Goal: Task Accomplishment & Management: Complete application form

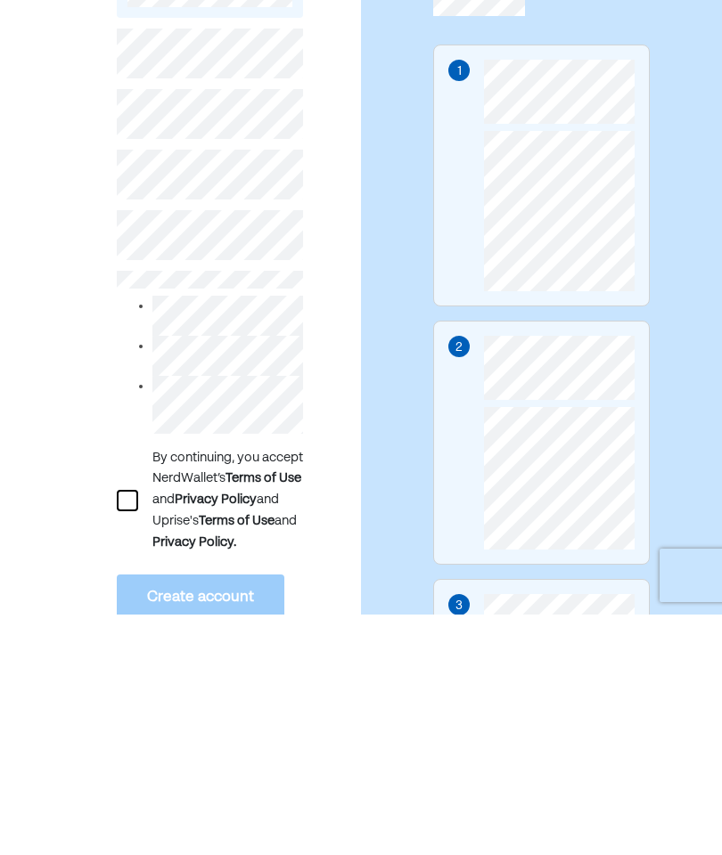
click at [135, 730] on div at bounding box center [127, 740] width 21 height 21
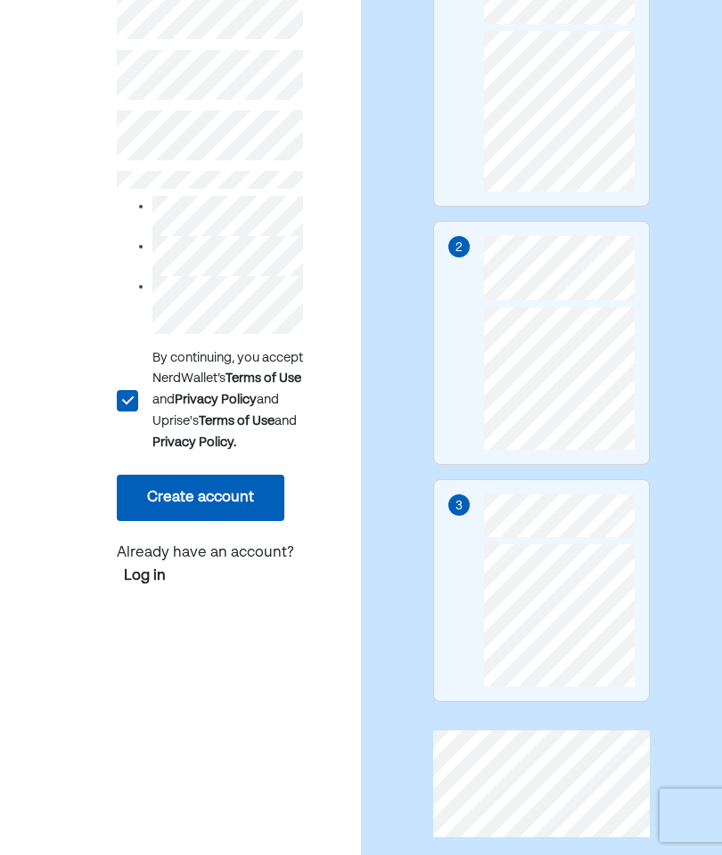
click at [244, 522] on button "Create account" at bounding box center [200, 499] width 167 height 46
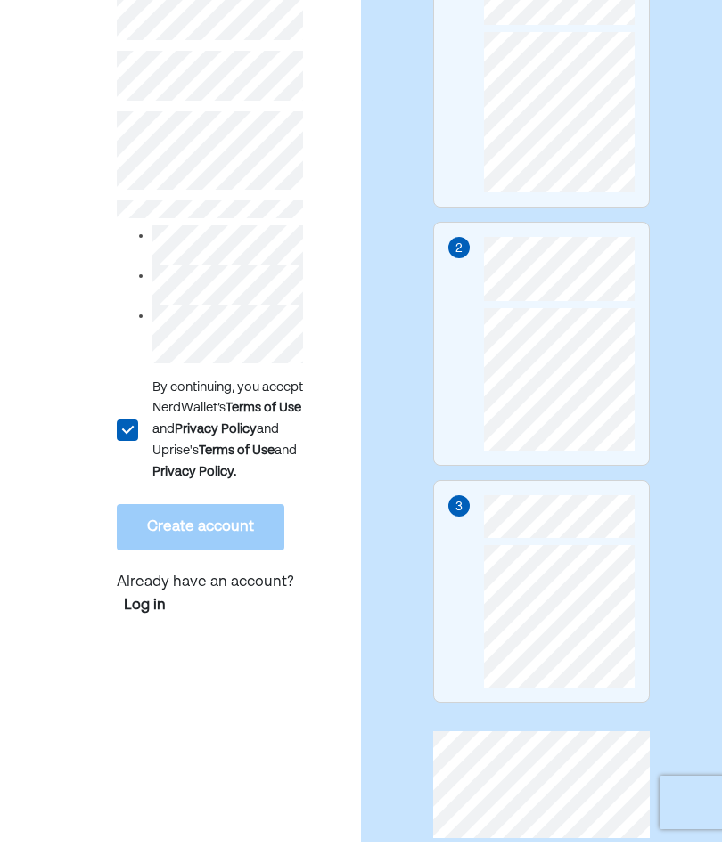
scroll to position [356, 0]
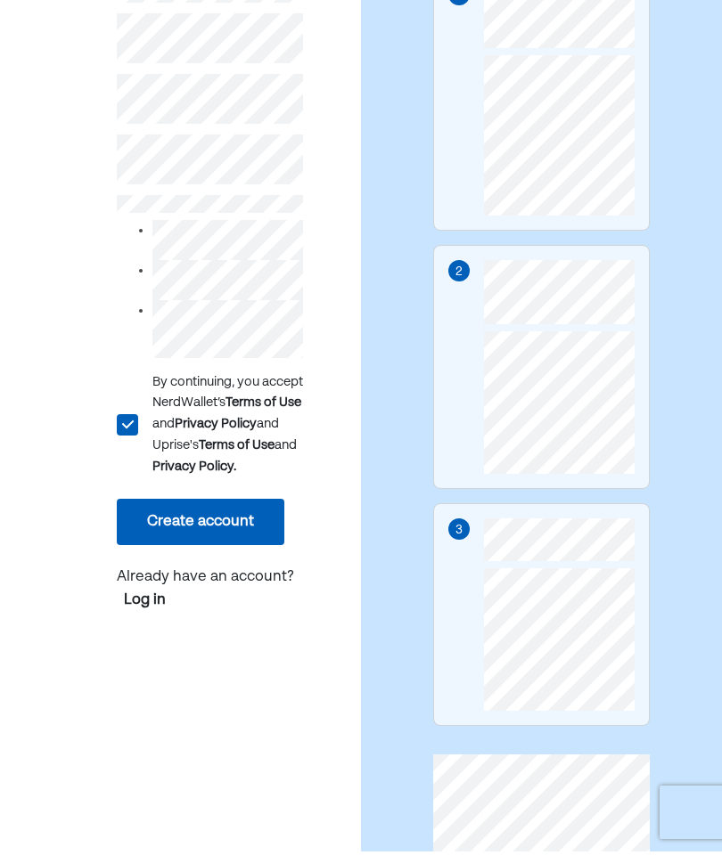
click at [252, 533] on button "Create account" at bounding box center [200, 525] width 167 height 46
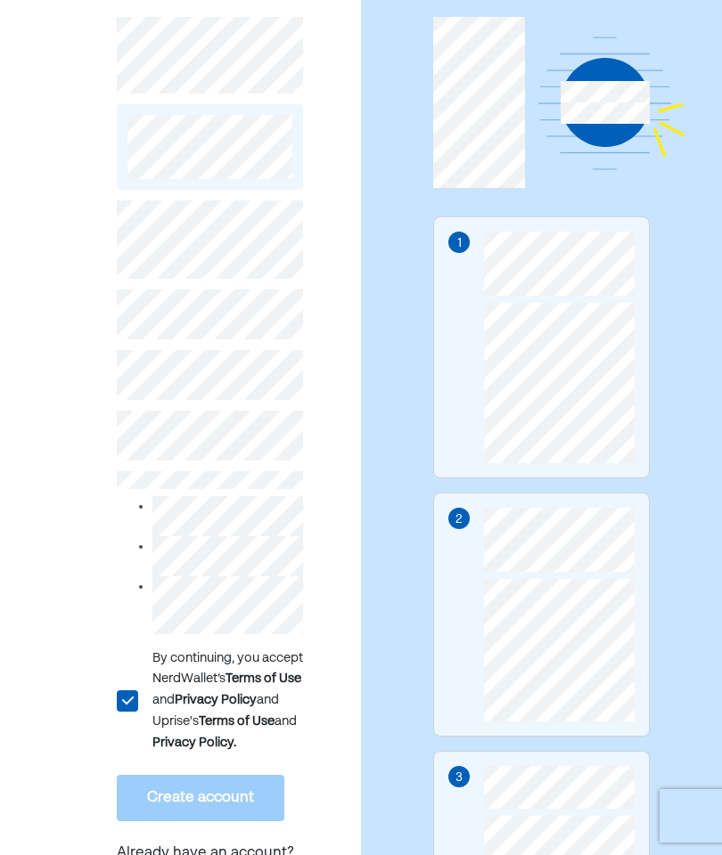
scroll to position [102, 0]
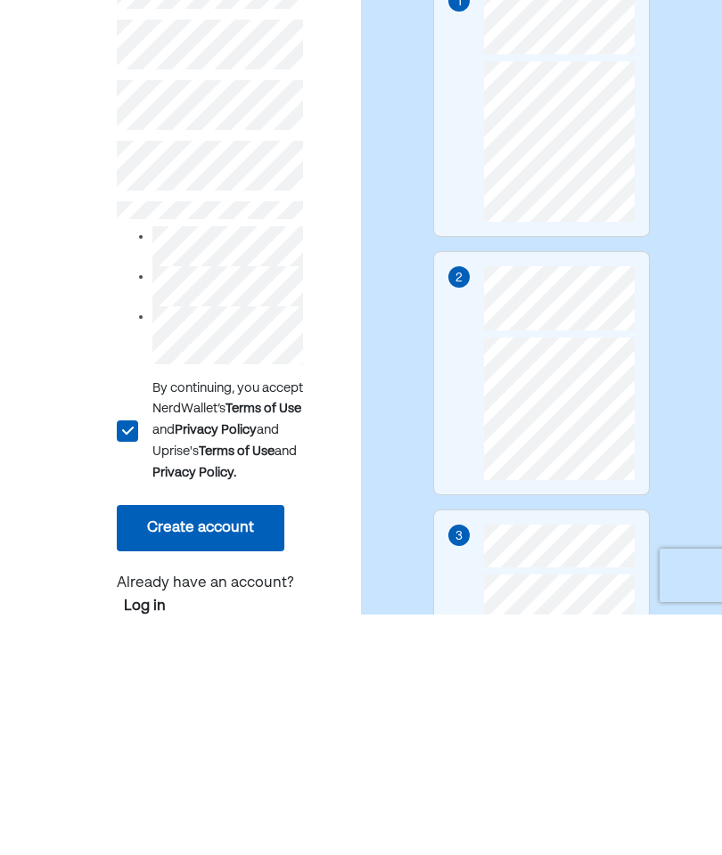
click at [249, 746] on button "Create account" at bounding box center [200, 769] width 167 height 46
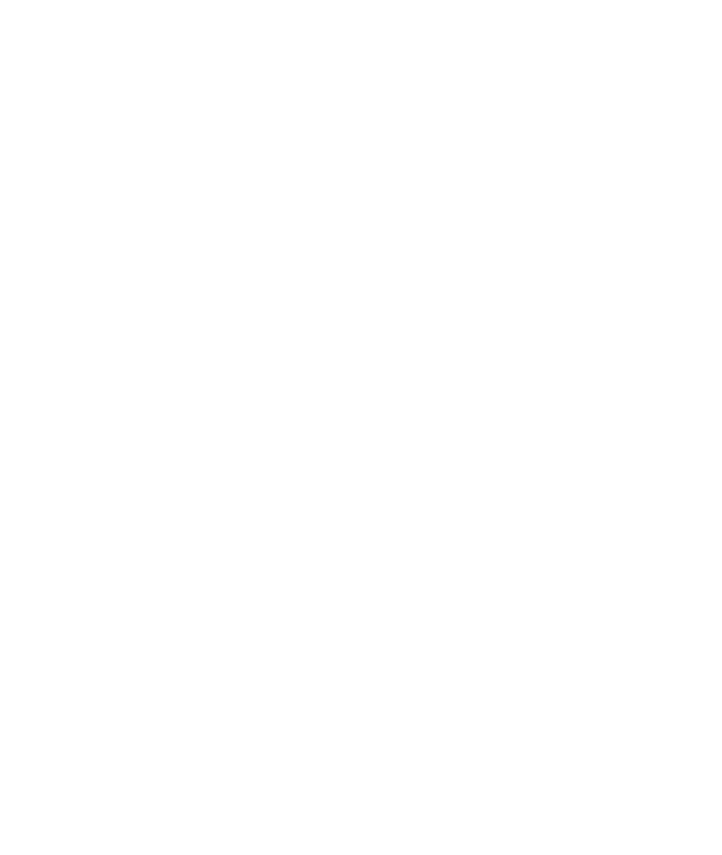
scroll to position [355, 0]
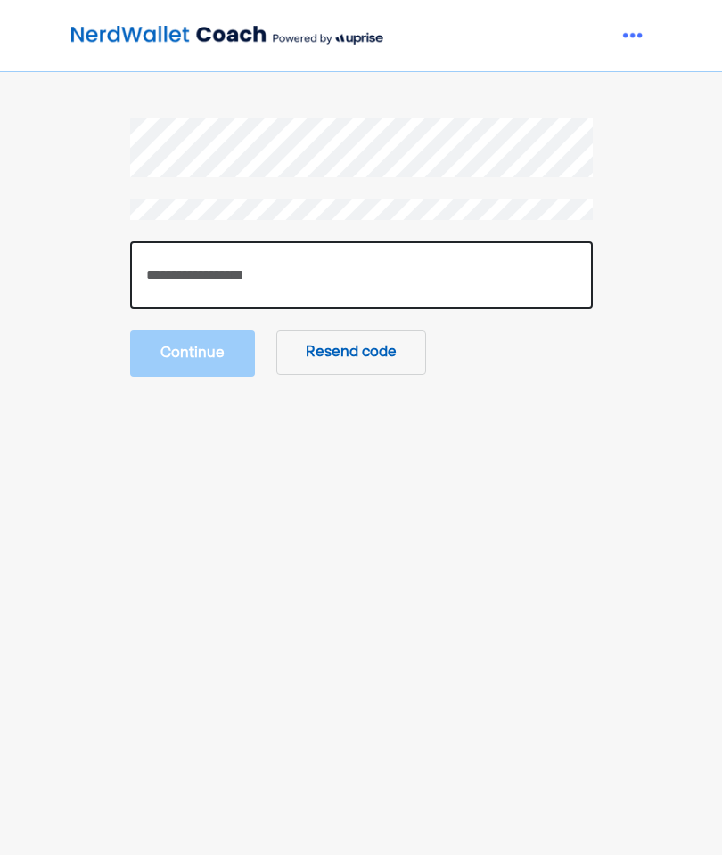
click at [310, 281] on input "number" at bounding box center [361, 275] width 462 height 68
click at [506, 278] on input "number" at bounding box center [361, 275] width 462 height 68
type input "******"
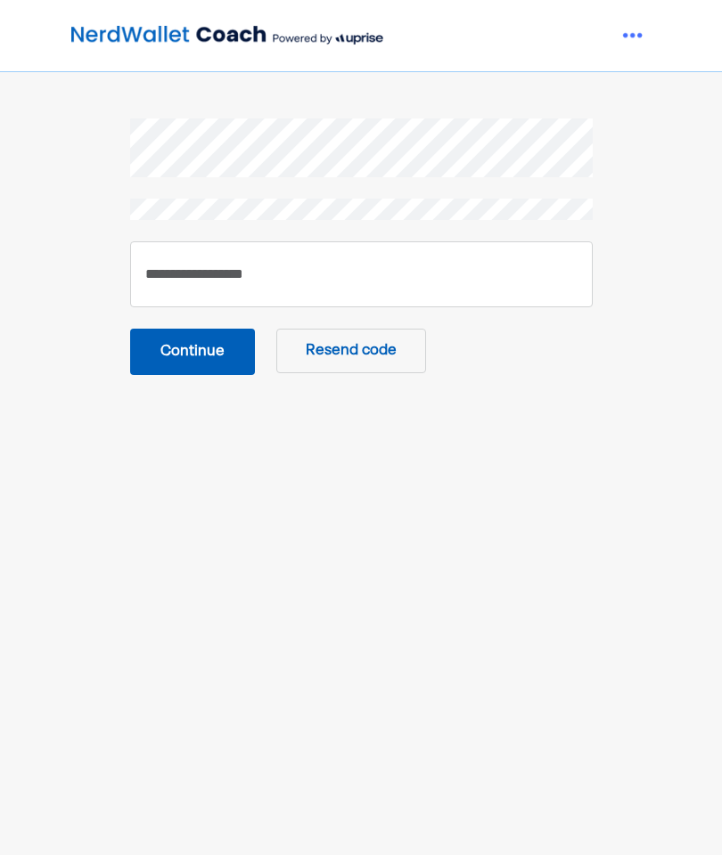
click at [207, 355] on button "Continue" at bounding box center [192, 352] width 125 height 46
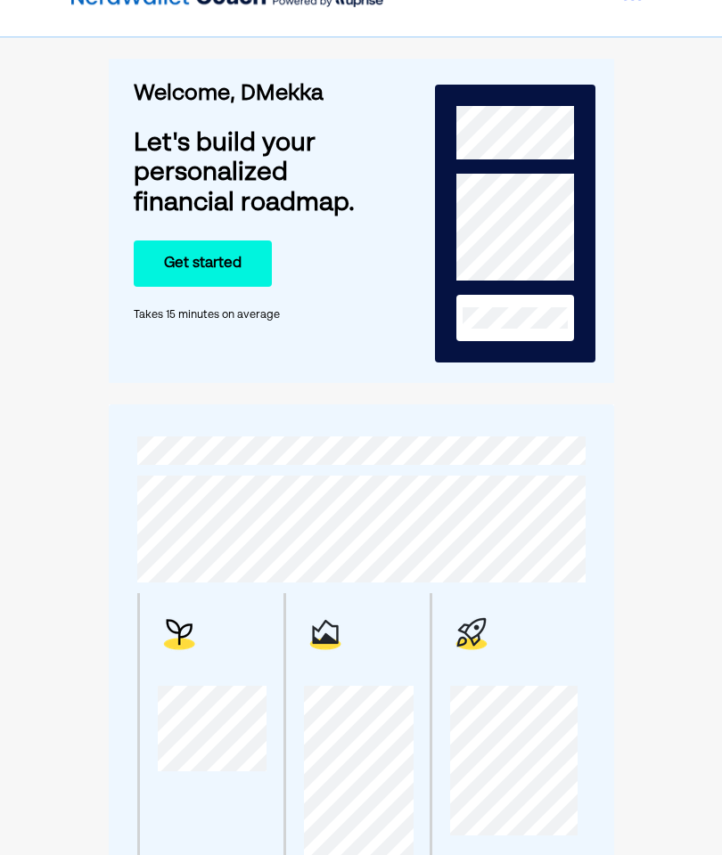
scroll to position [48, 0]
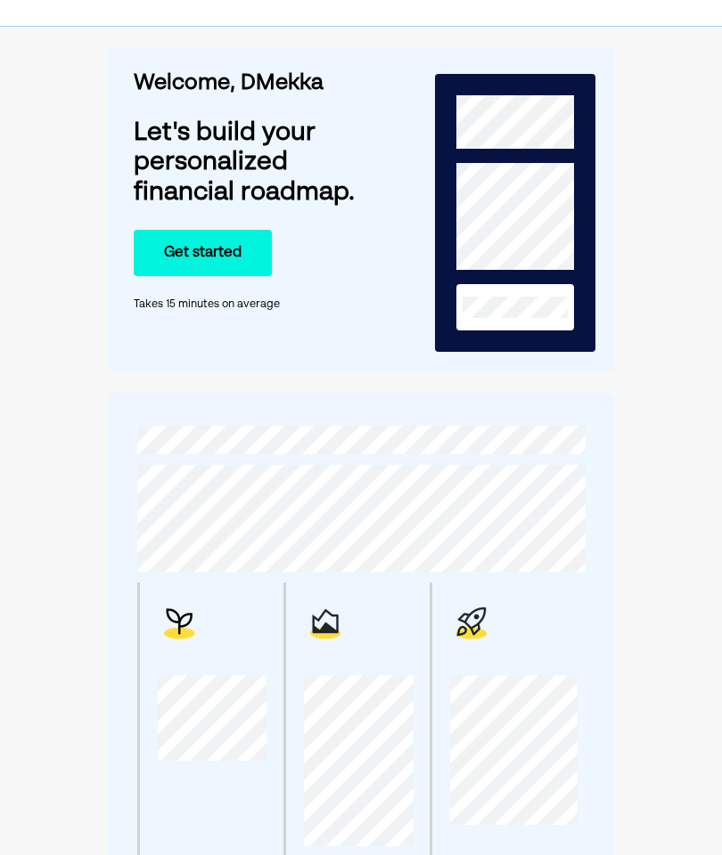
click at [161, 252] on button "Get started" at bounding box center [203, 253] width 138 height 46
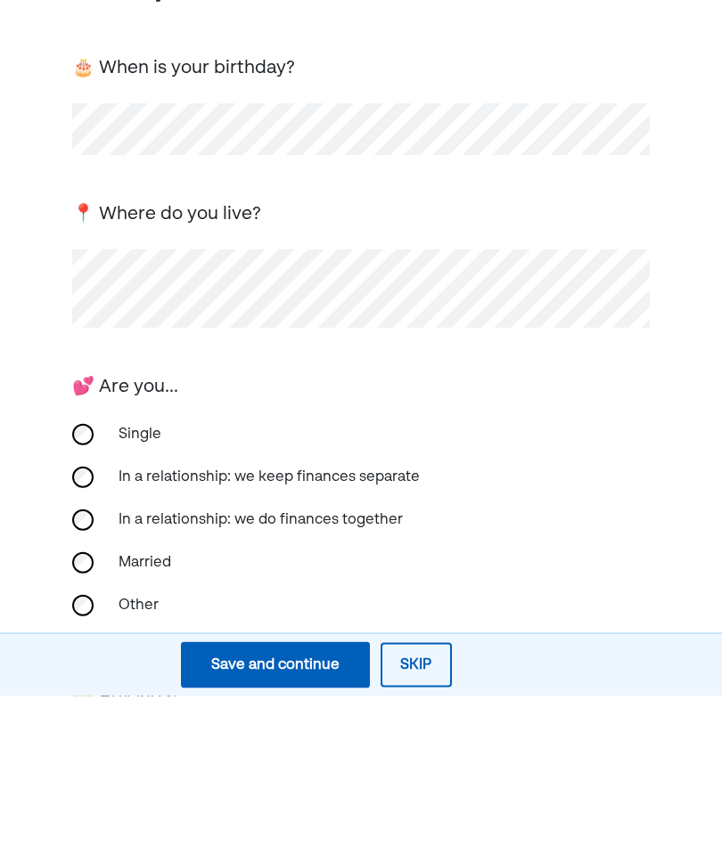
click at [148, 573] on div "Single" at bounding box center [197, 594] width 178 height 43
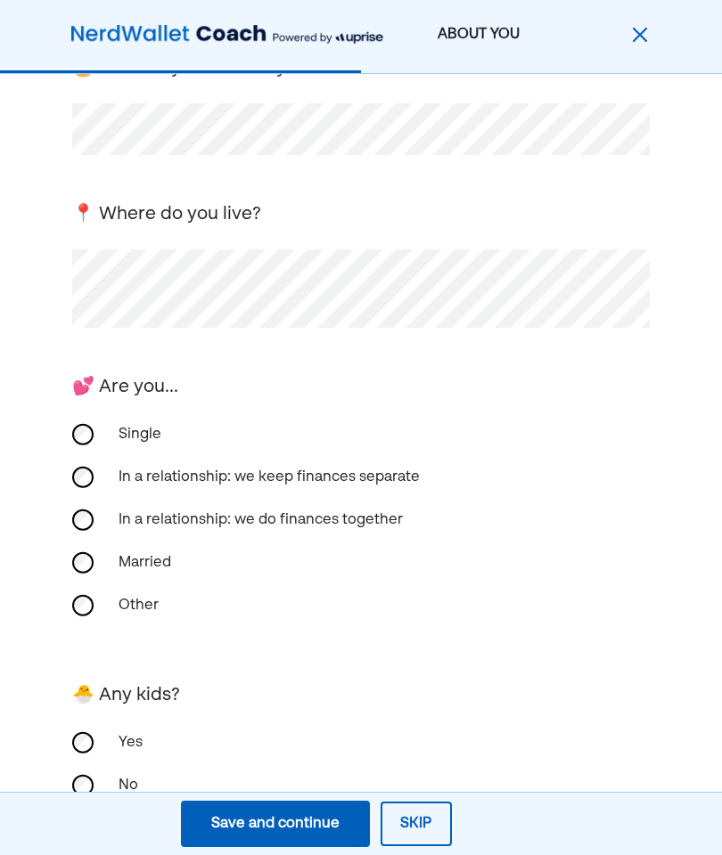
scroll to position [226, 0]
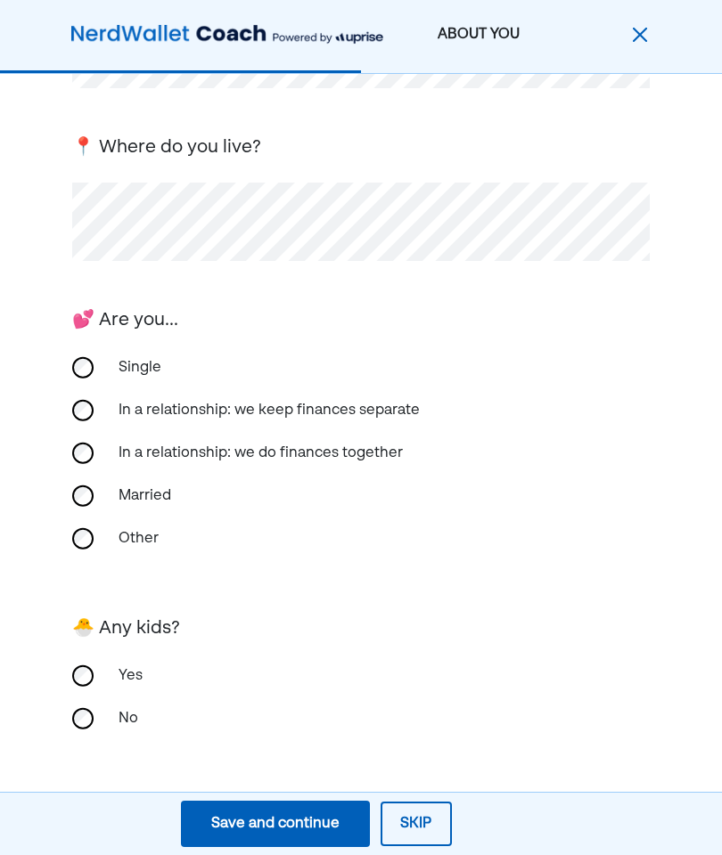
click at [312, 810] on button "Save and continue Save Save and continue" at bounding box center [275, 824] width 189 height 46
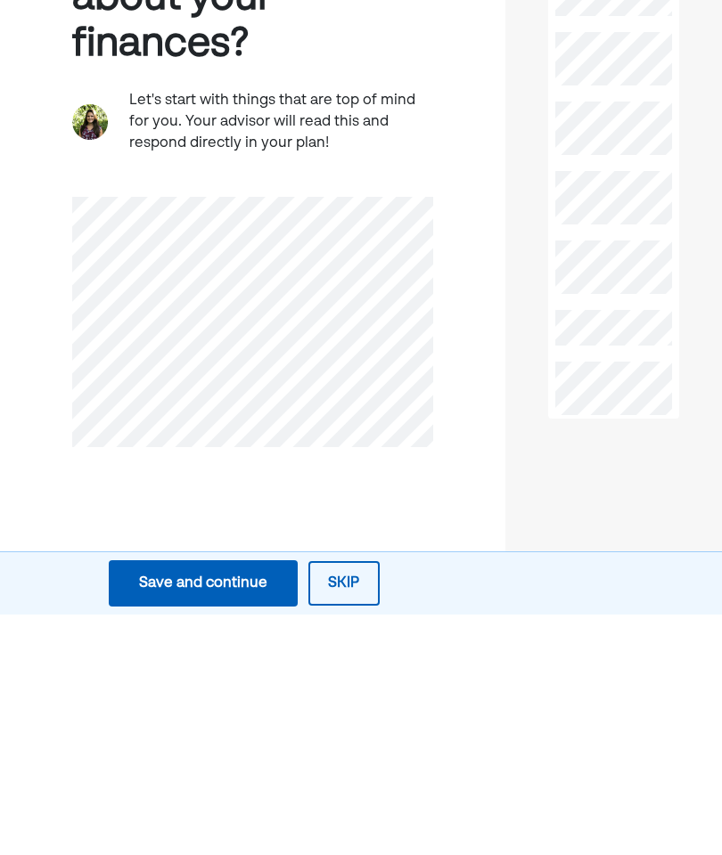
click at [248, 813] on div "Save and continue" at bounding box center [203, 823] width 128 height 21
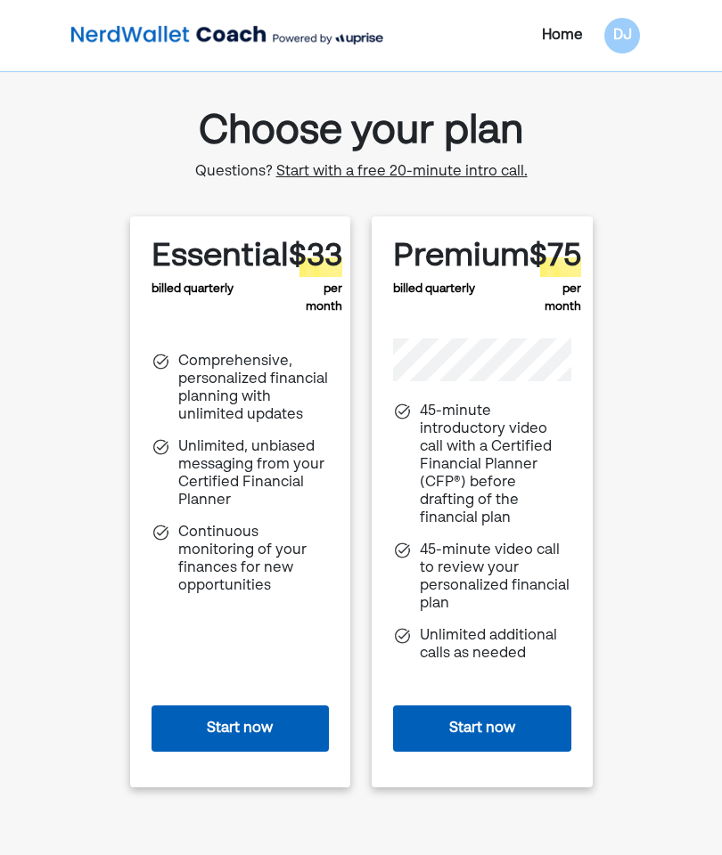
click at [629, 37] on div "DJ" at bounding box center [622, 36] width 36 height 36
click at [569, 34] on div "Home" at bounding box center [562, 35] width 41 height 21
click at [570, 29] on div "Home" at bounding box center [562, 35] width 41 height 21
